Goal: Transaction & Acquisition: Purchase product/service

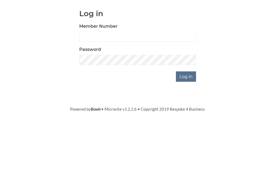
scroll to position [52, 0]
type input "0993"
click at [187, 123] on input "Log in" at bounding box center [186, 128] width 20 height 10
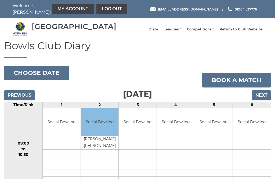
click at [242, 32] on link "Return to Club Website" at bounding box center [241, 29] width 43 height 5
click at [52, 9] on link "My Account" at bounding box center [73, 9] width 42 height 10
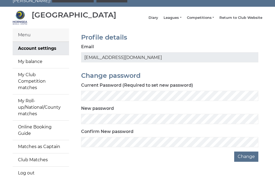
scroll to position [12, 0]
click at [24, 65] on link "My balance" at bounding box center [41, 61] width 56 height 13
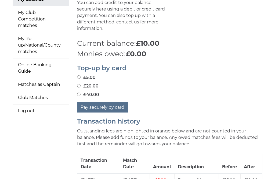
scroll to position [74, 0]
click at [79, 92] on input "£40.00" at bounding box center [78, 93] width 3 height 3
radio input "true"
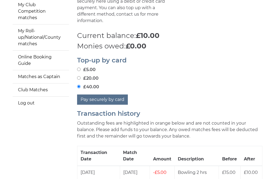
scroll to position [82, 0]
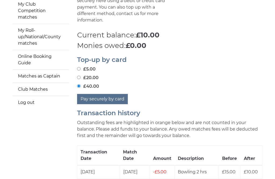
click at [111, 96] on button "Pay securely by card" at bounding box center [102, 99] width 51 height 10
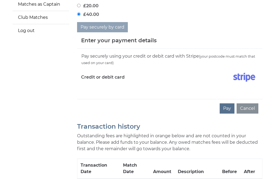
scroll to position [154, 0]
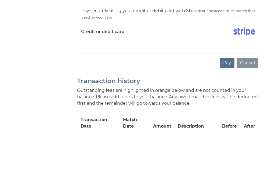
click at [227, 103] on button "Pay" at bounding box center [227, 108] width 15 height 10
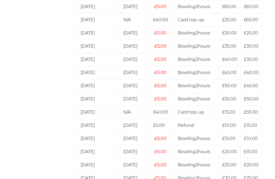
scroll to position [949, 0]
